Goal: Task Accomplishment & Management: Use online tool/utility

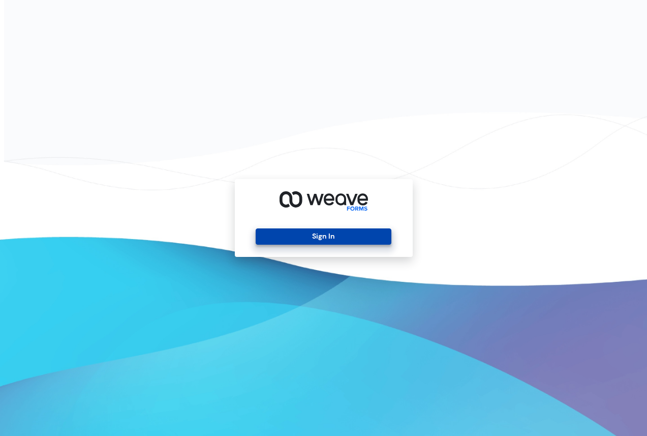
click at [320, 232] on button "Sign In" at bounding box center [324, 236] width 136 height 16
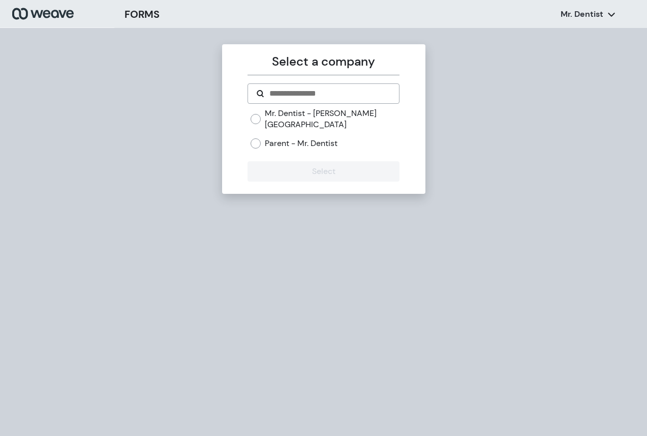
click at [250, 113] on div "Mr. Dentist - [PERSON_NAME][GEOGRAPHIC_DATA] Parent - Mr. Dentist" at bounding box center [324, 132] width 152 height 49
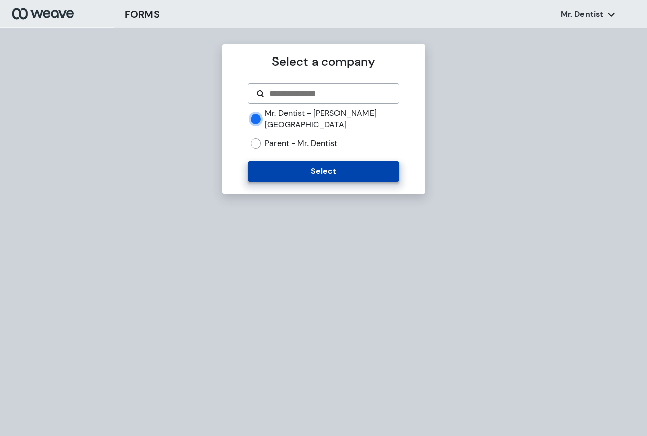
click at [304, 165] on button "Select" at bounding box center [324, 171] width 152 height 20
